Goal: Task Accomplishment & Management: Use online tool/utility

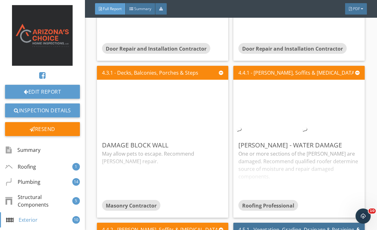
scroll to position [2497, 0]
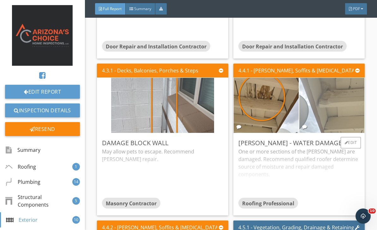
click at [347, 106] on img at bounding box center [332, 105] width 103 height 137
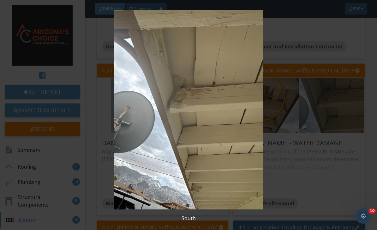
click at [335, 175] on img at bounding box center [188, 109] width 339 height 199
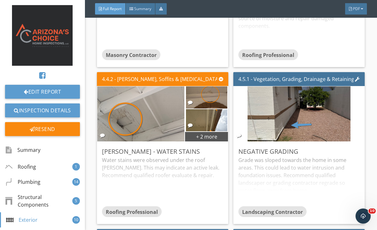
scroll to position [2660, 0]
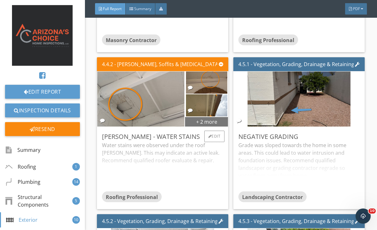
click at [209, 125] on div "+ 2 more" at bounding box center [206, 121] width 43 height 10
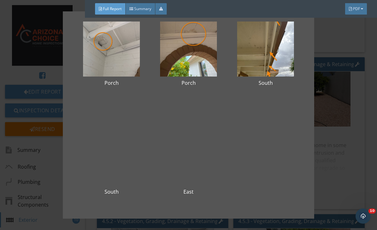
scroll to position [31, 0]
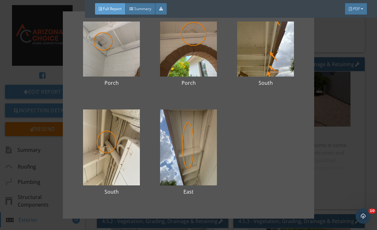
click at [344, 158] on div "Porch Porch South South East" at bounding box center [188, 115] width 377 height 230
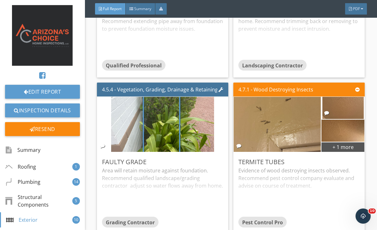
scroll to position [2950, 0]
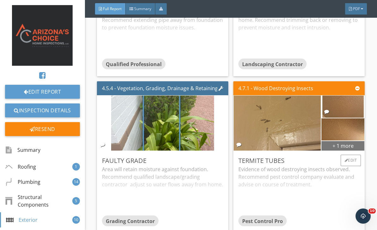
click at [347, 141] on div "+ 1 more" at bounding box center [343, 145] width 43 height 10
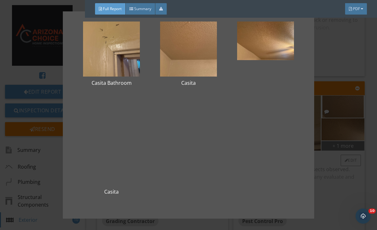
scroll to position [31, 0]
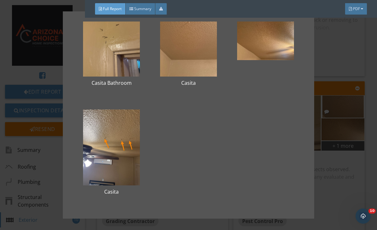
click at [337, 188] on div "Casita Bathroom Casita Casita" at bounding box center [188, 115] width 377 height 230
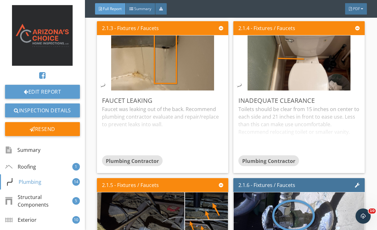
scroll to position [735, 0]
